Goal: Navigation & Orientation: Find specific page/section

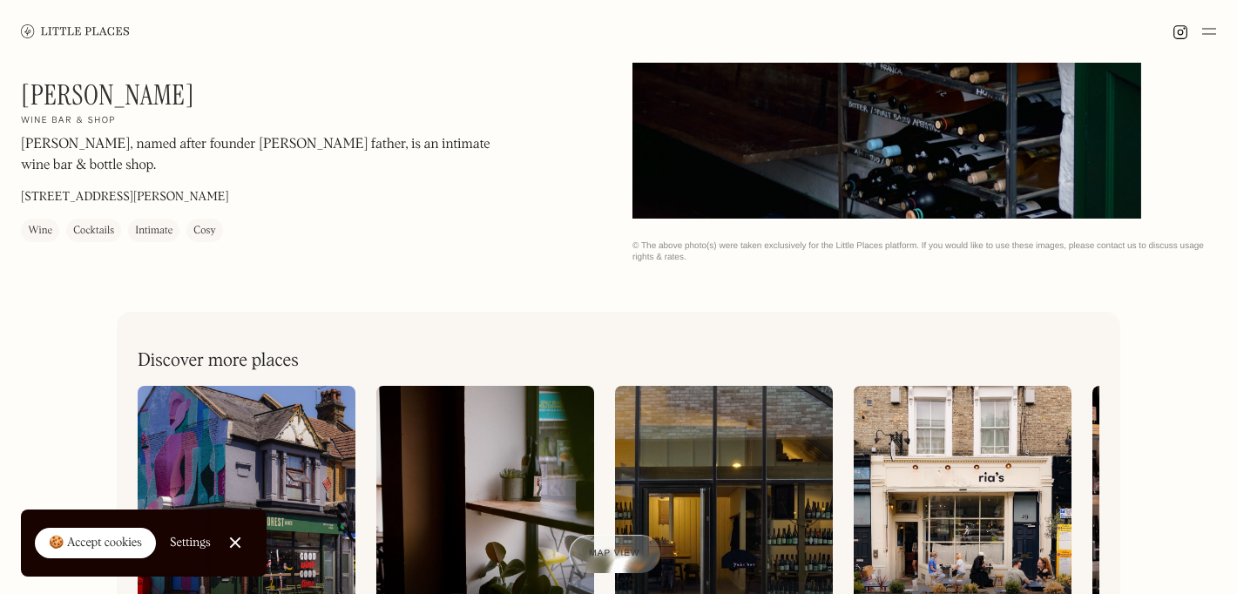
scroll to position [504, 0]
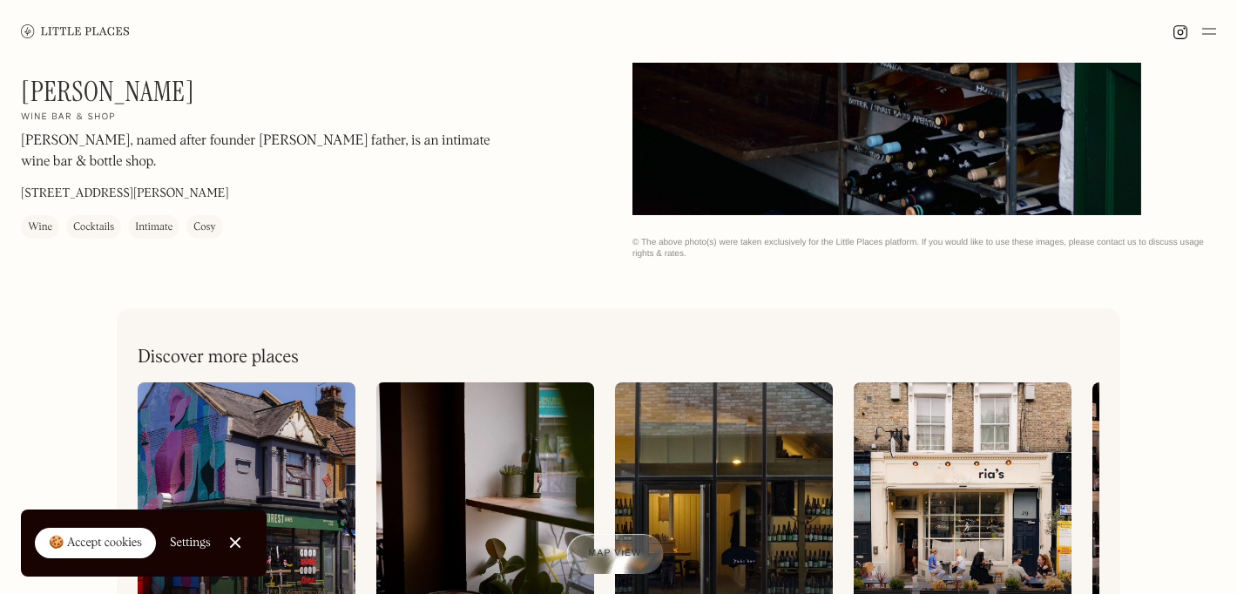
click at [607, 544] on div at bounding box center [614, 554] width 97 height 40
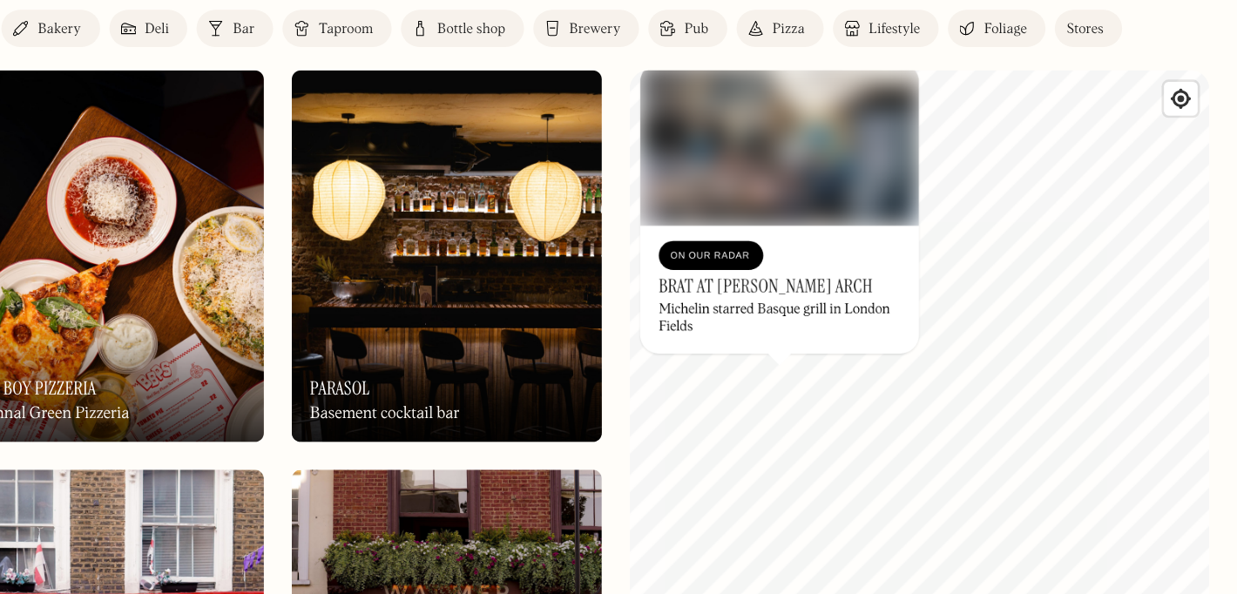
click at [673, 233] on img at bounding box center [644, 268] width 233 height 279
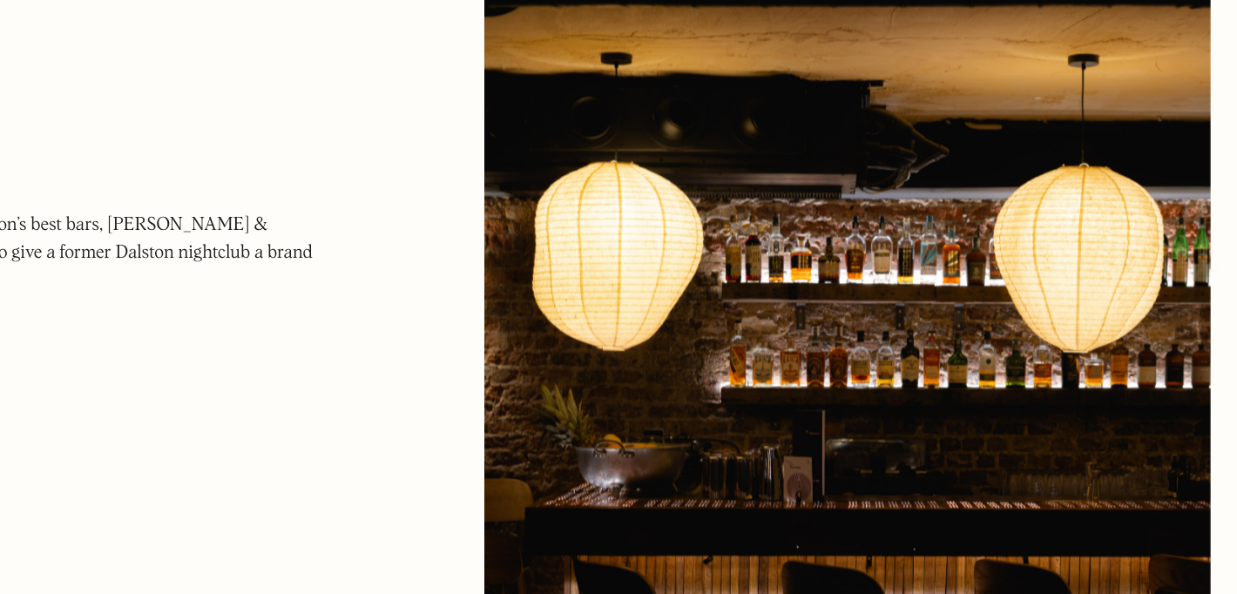
click at [618, 280] on div "Parasol On Our Radar Basement cocktail bar After years of shaping some of Londo…" at bounding box center [355, 271] width 556 height 185
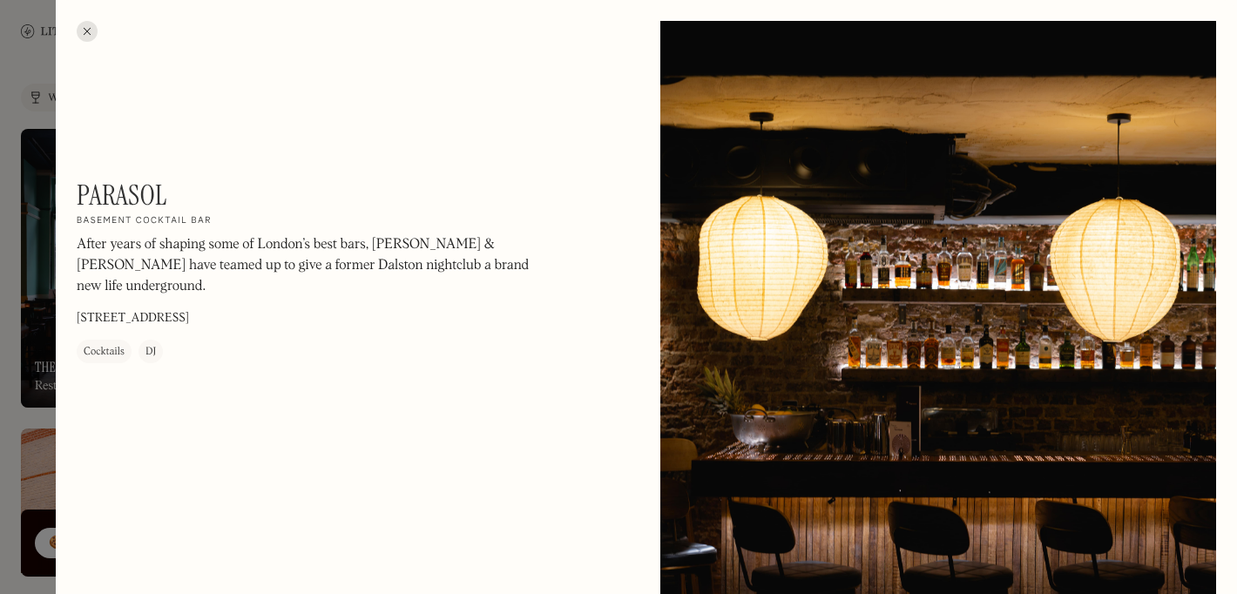
drag, startPoint x: 128, startPoint y: 211, endPoint x: 215, endPoint y: 335, distance: 152.0
click at [215, 335] on div "Parasol On Our Radar Basement cocktail bar After years of shaping some of Londo…" at bounding box center [312, 271] width 470 height 185
click at [11, 219] on div at bounding box center [618, 297] width 1237 height 594
